Goal: Task Accomplishment & Management: Use online tool/utility

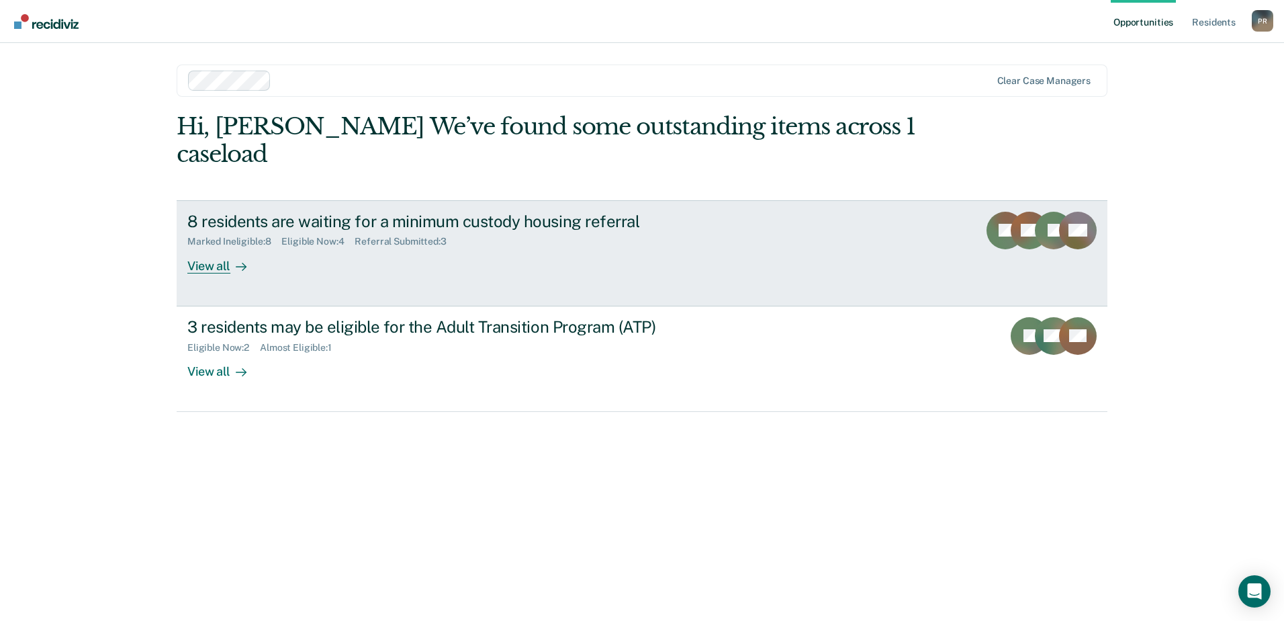
click at [219, 247] on div "View all" at bounding box center [224, 260] width 75 height 26
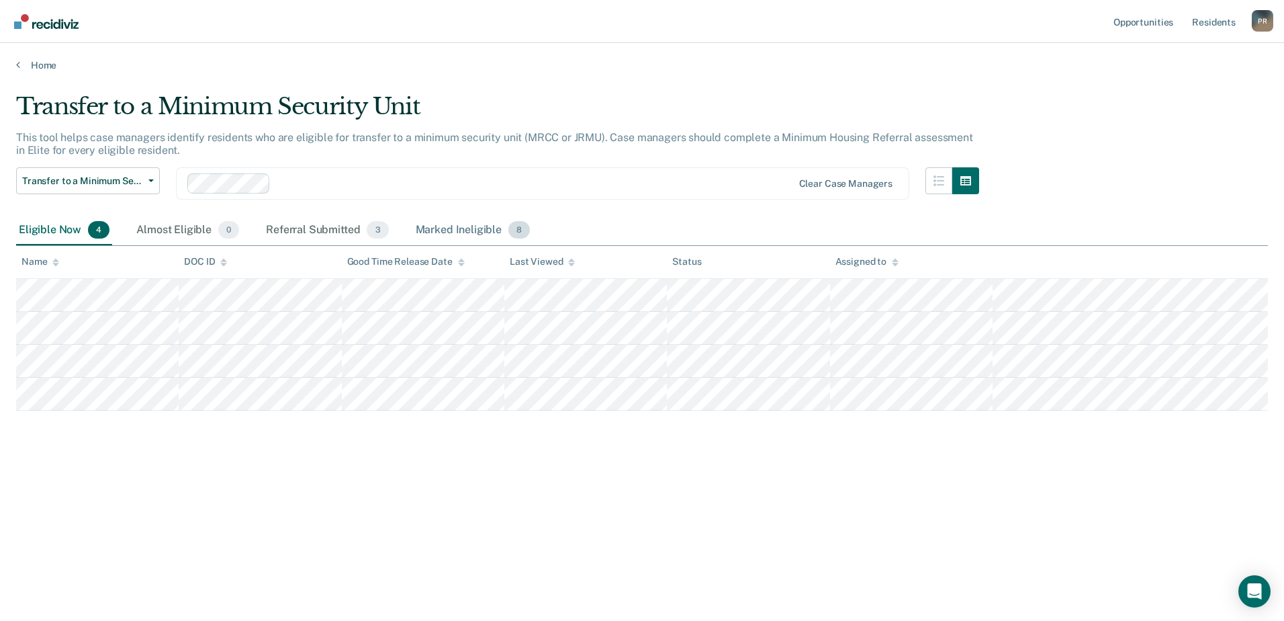
click at [462, 222] on div "Marked Ineligible 8" at bounding box center [473, 231] width 120 height 30
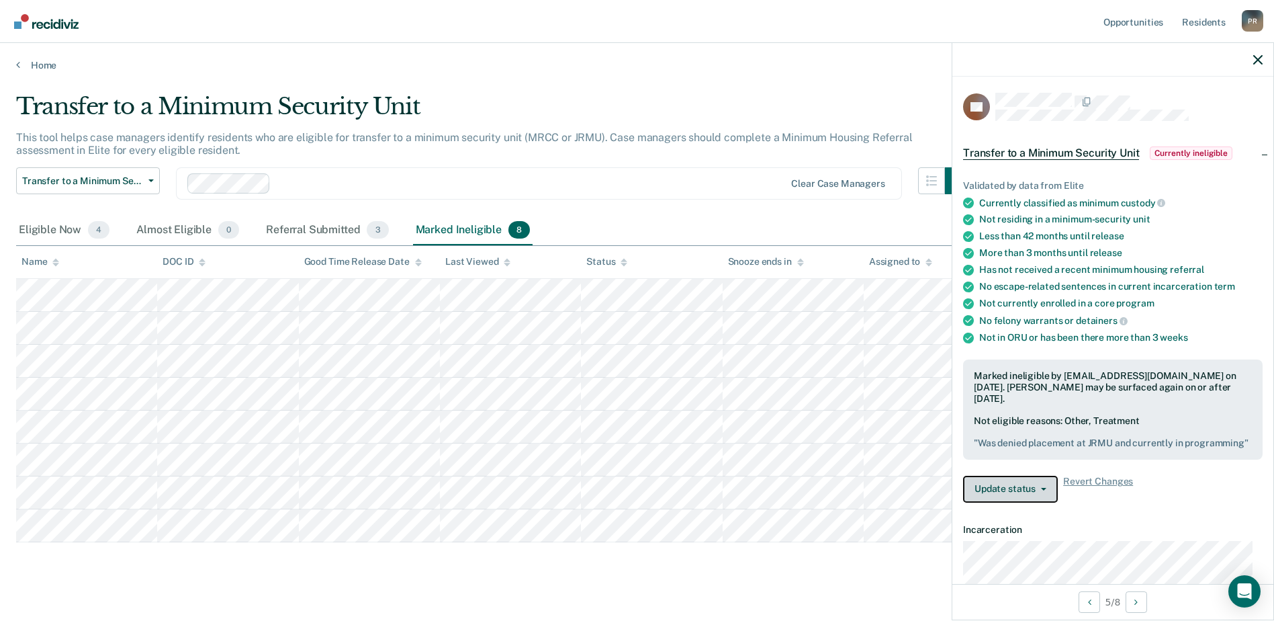
click at [1041, 490] on icon "button" at bounding box center [1043, 489] width 5 height 3
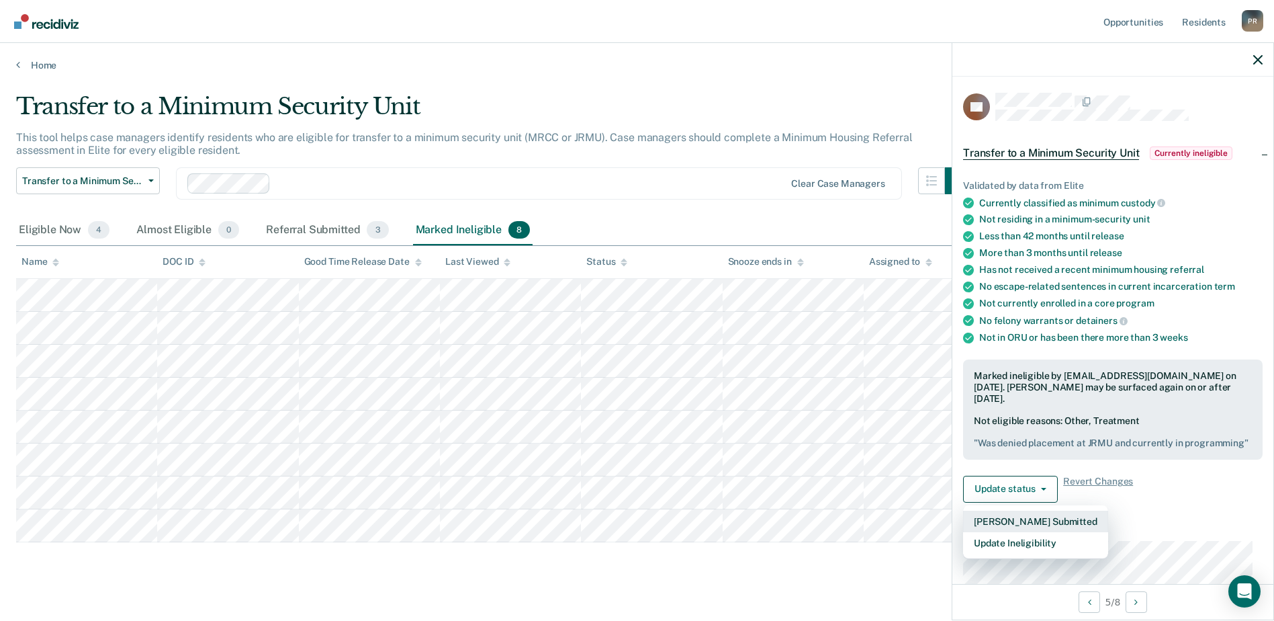
click at [1022, 531] on button "[PERSON_NAME] Submitted" at bounding box center [1035, 520] width 145 height 21
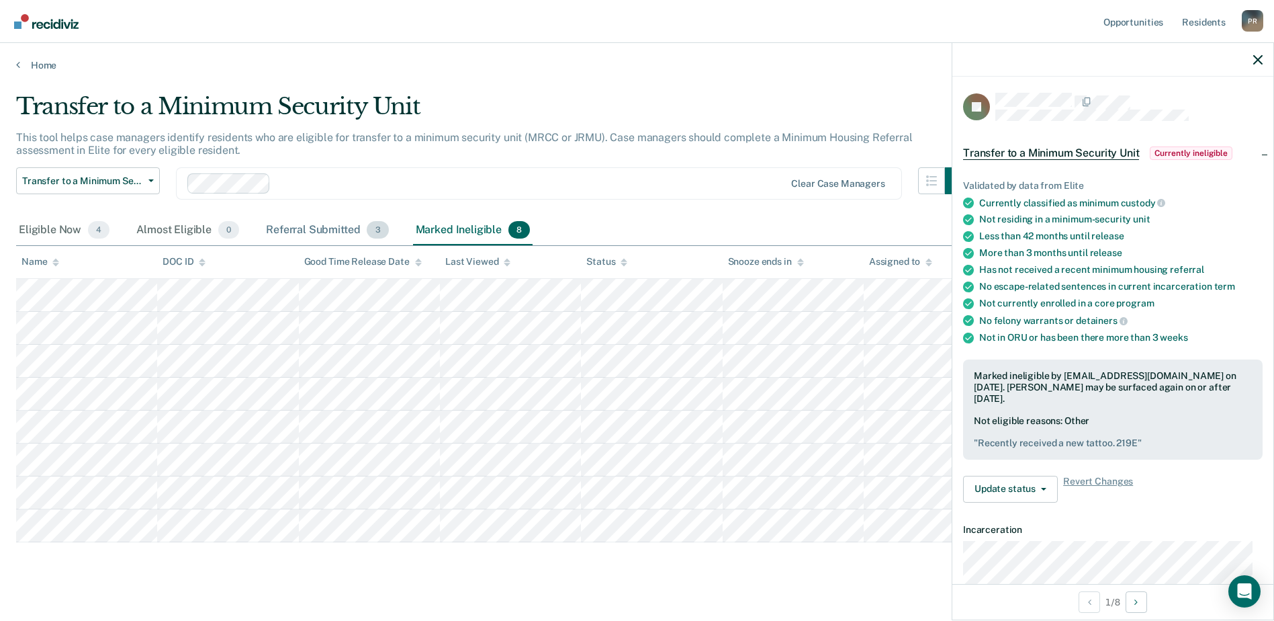
click at [313, 231] on div "Referral Submitted 3" at bounding box center [327, 231] width 128 height 30
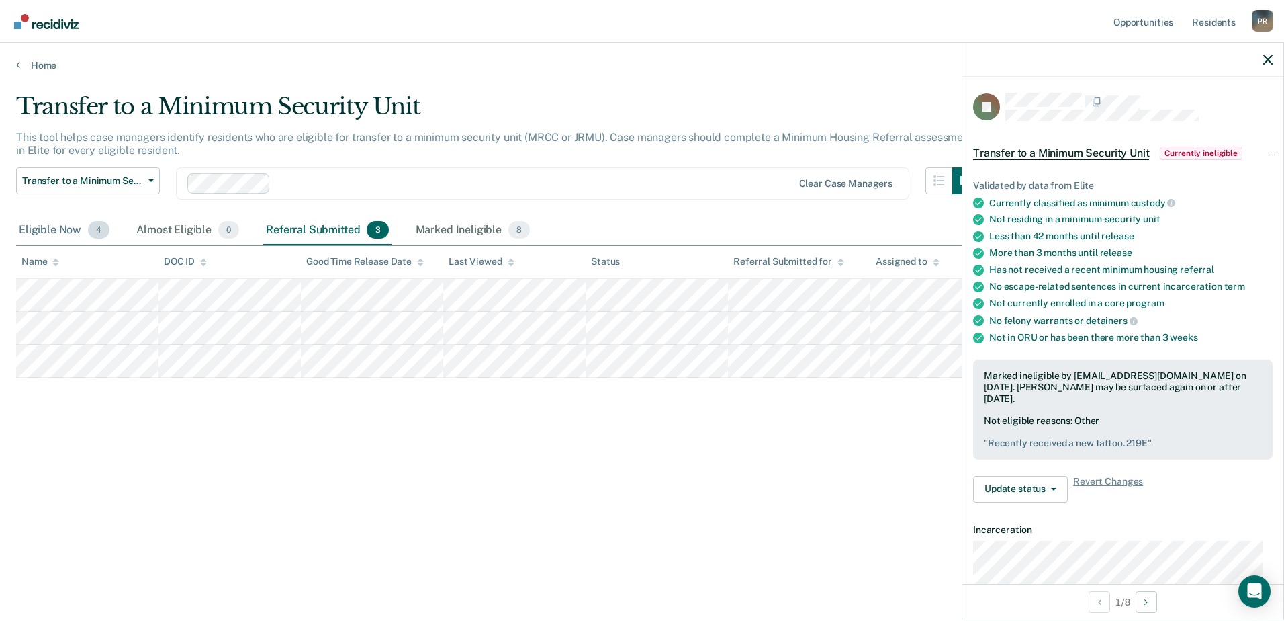
click at [48, 223] on div "Eligible Now 4" at bounding box center [64, 231] width 96 height 30
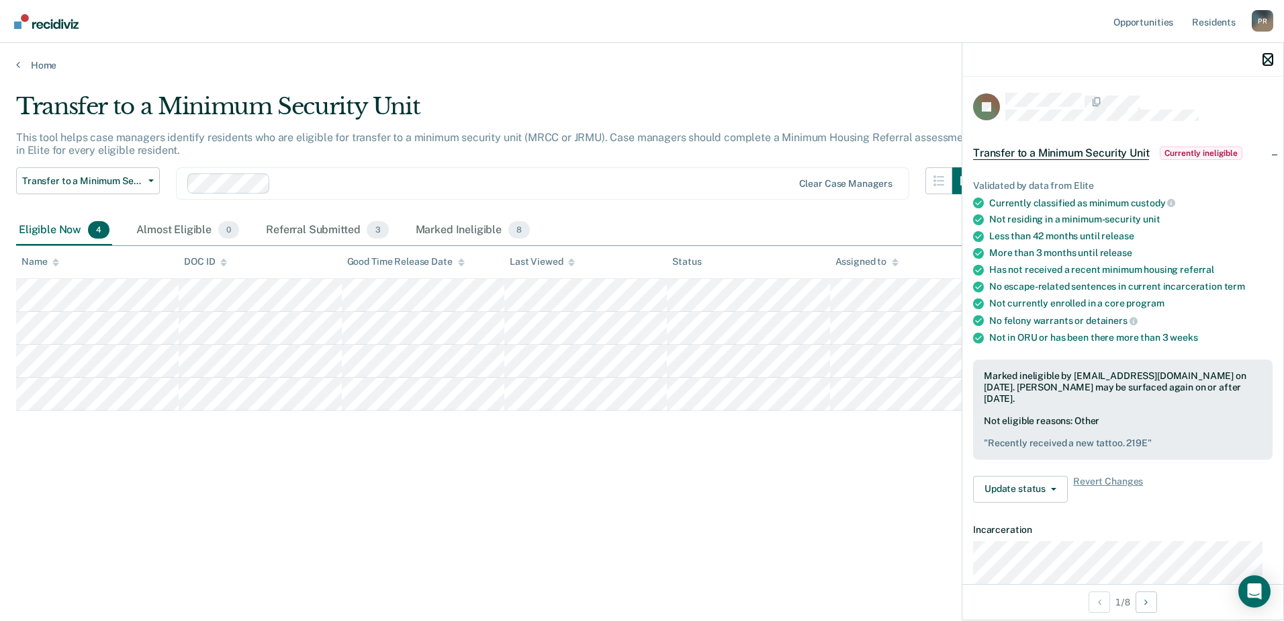
click at [1269, 57] on icon "button" at bounding box center [1267, 59] width 9 height 9
